Goal: Task Accomplishment & Management: Manage account settings

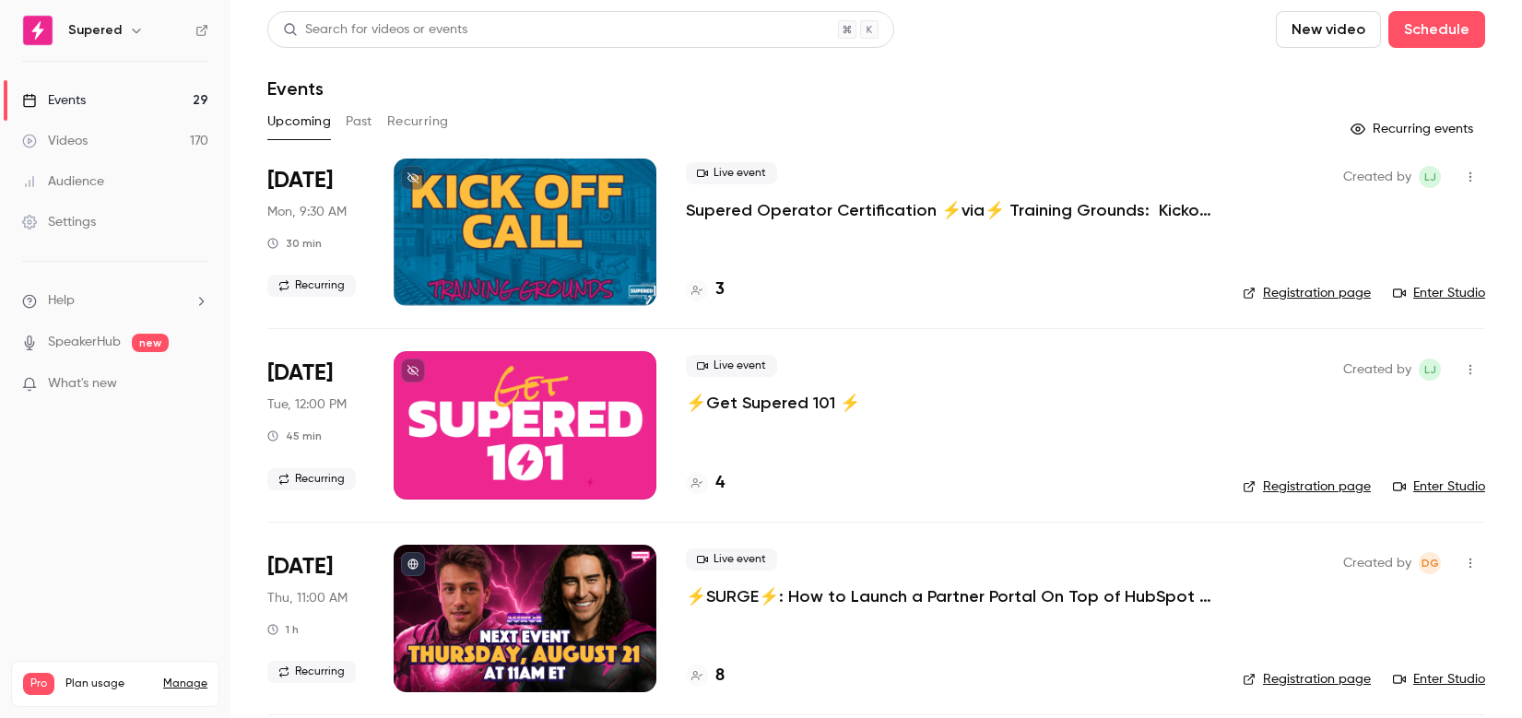
click at [797, 216] on p "Supered Operator Certification ⚡️via⚡️ Training Grounds: Kickoff Call" at bounding box center [949, 210] width 527 height 22
click at [711, 288] on div "3" at bounding box center [705, 290] width 39 height 25
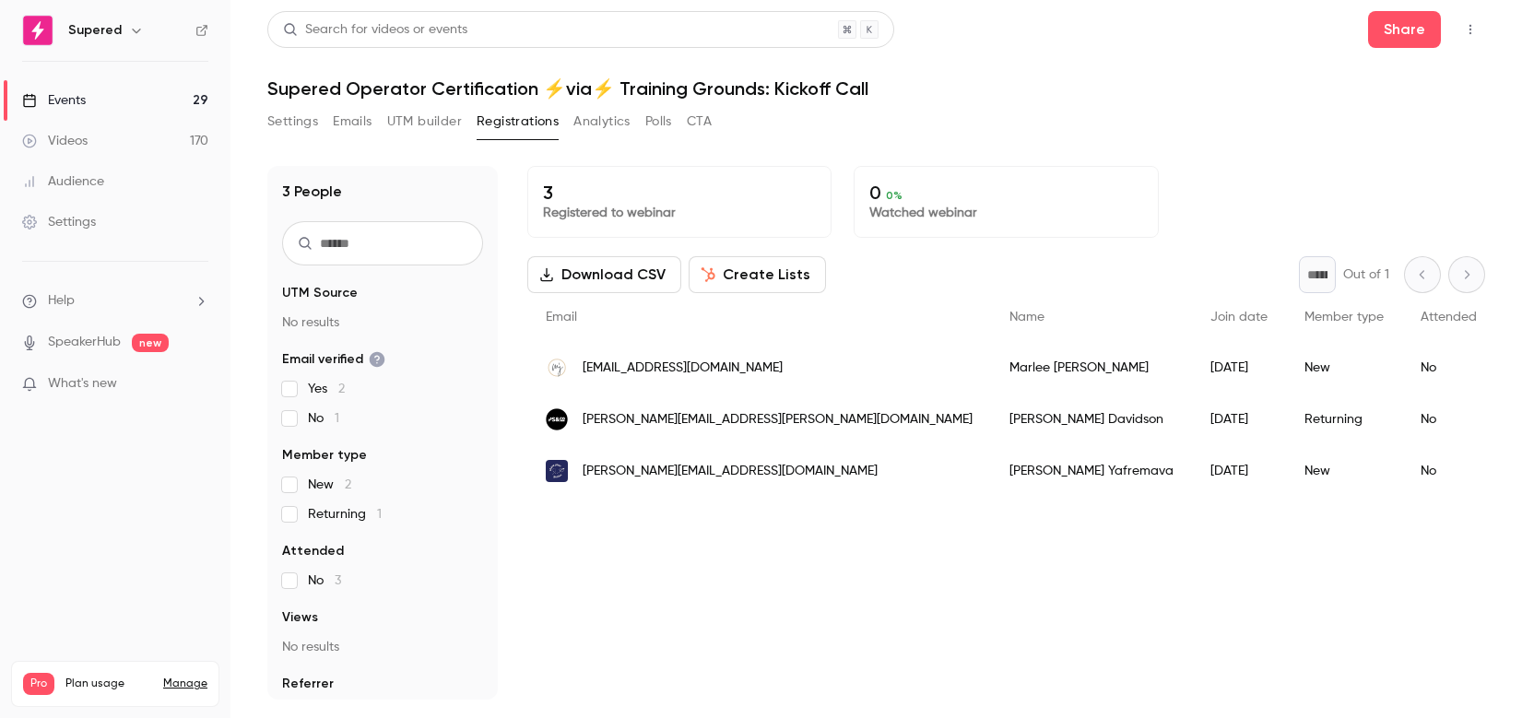
click at [414, 120] on button "UTM builder" at bounding box center [424, 122] width 75 height 30
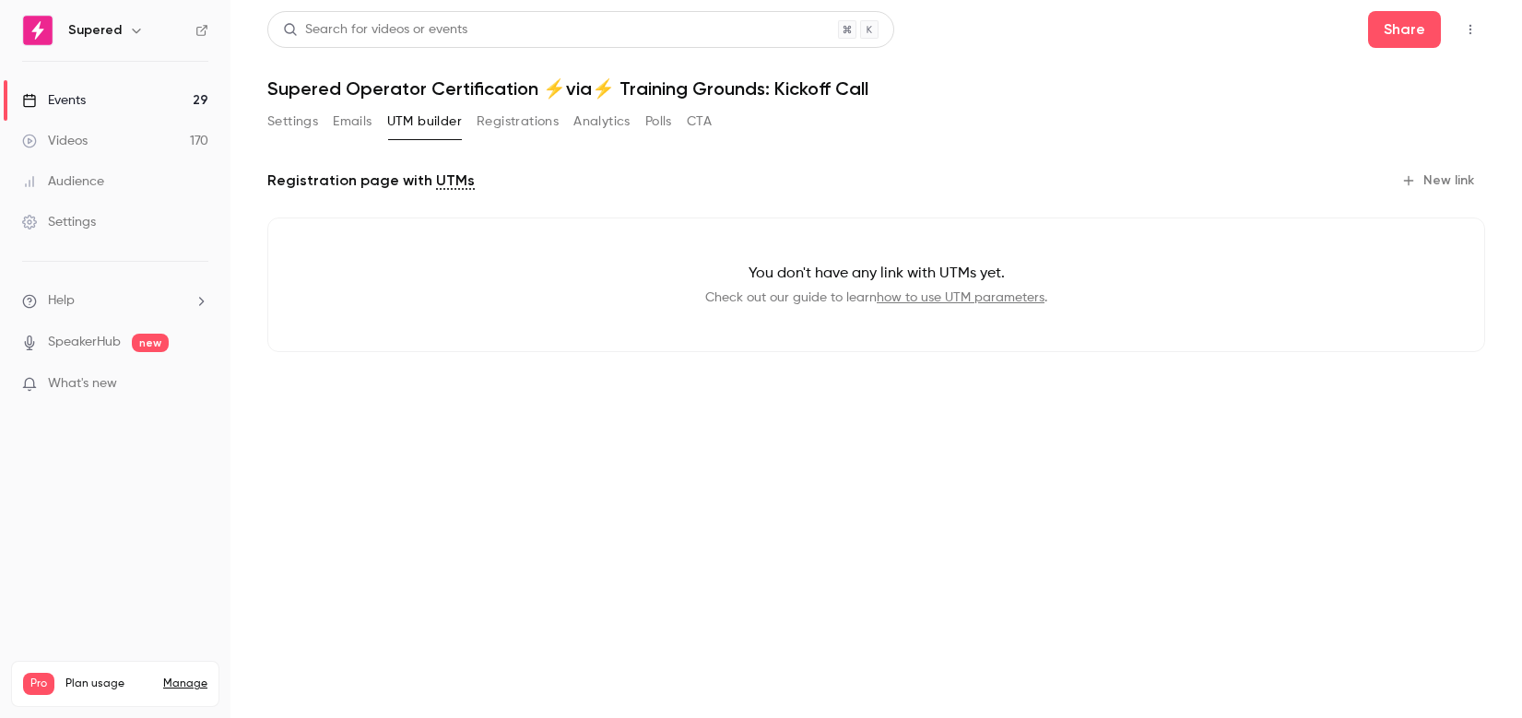
click at [357, 119] on button "Emails" at bounding box center [352, 122] width 39 height 30
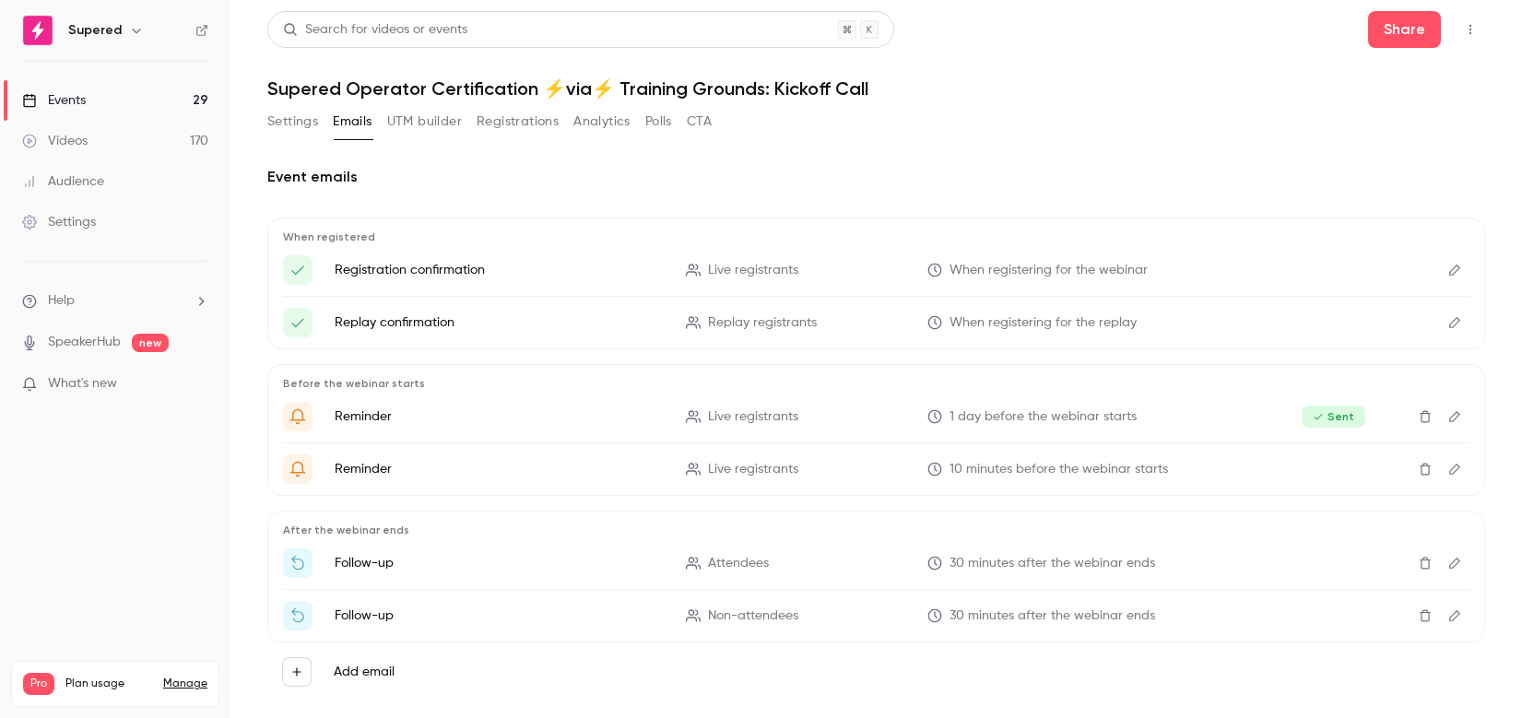
click at [283, 123] on button "Settings" at bounding box center [292, 122] width 51 height 30
click at [127, 108] on link "Events 29" at bounding box center [115, 100] width 230 height 41
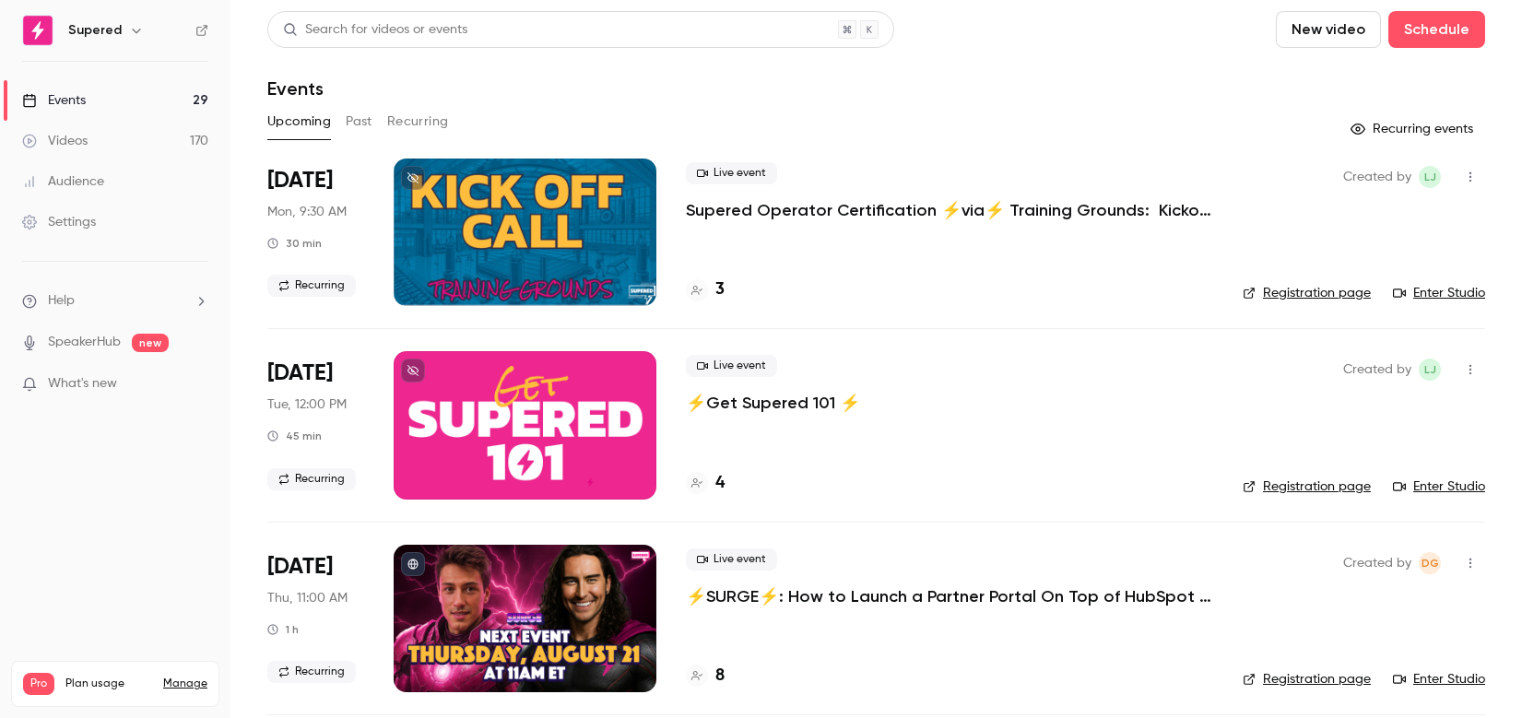
click at [1440, 294] on link "Enter Studio" at bounding box center [1439, 293] width 92 height 18
